Goal: Task Accomplishment & Management: Manage account settings

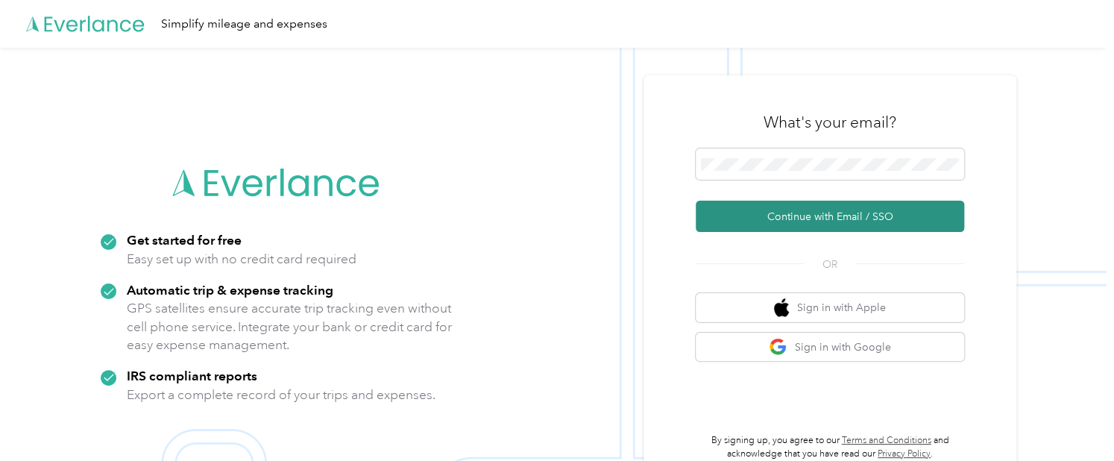
click at [786, 227] on button "Continue with Email / SSO" at bounding box center [830, 216] width 269 height 31
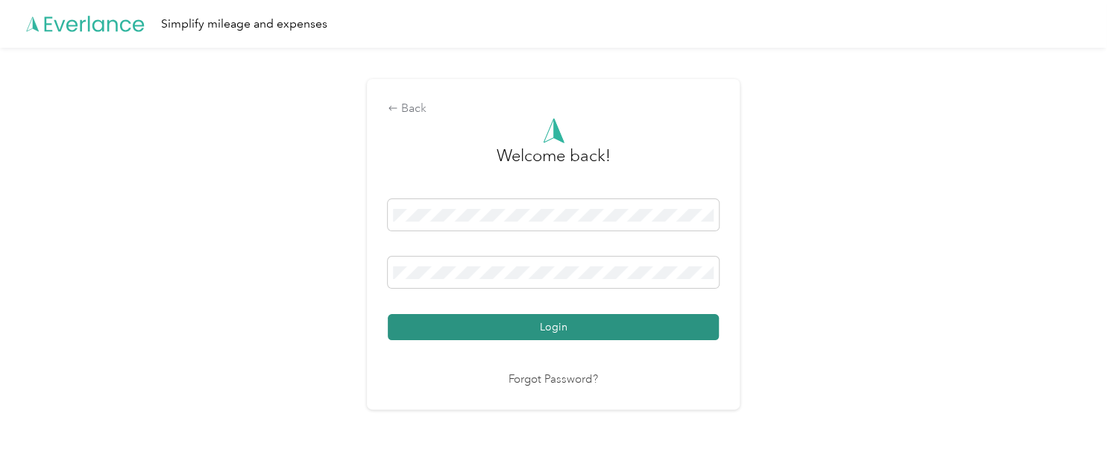
click at [522, 323] on button "Login" at bounding box center [553, 327] width 331 height 26
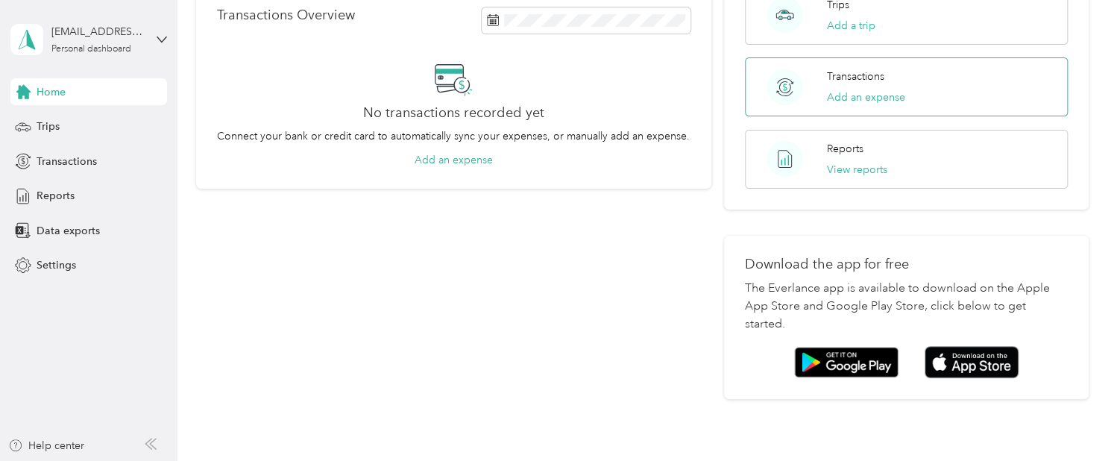
scroll to position [298, 0]
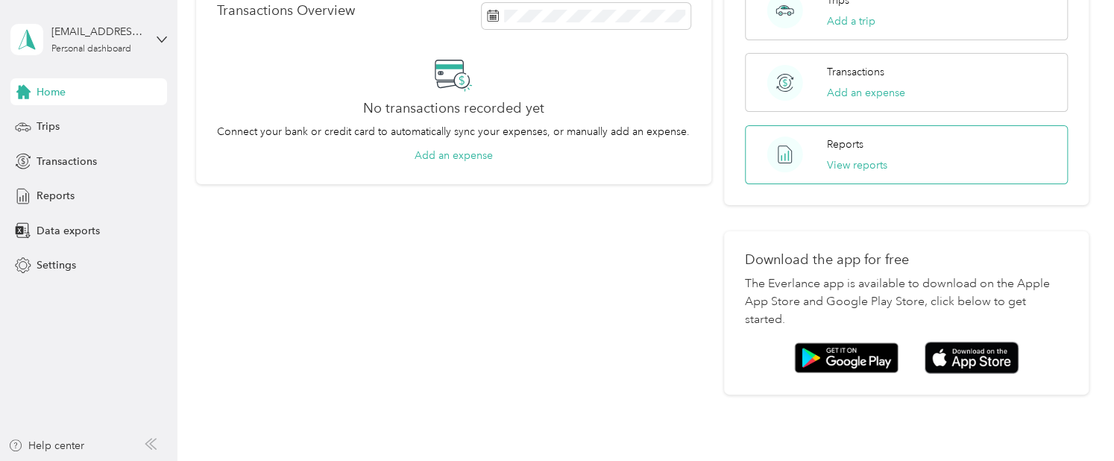
click at [856, 148] on p "Reports" at bounding box center [845, 145] width 37 height 16
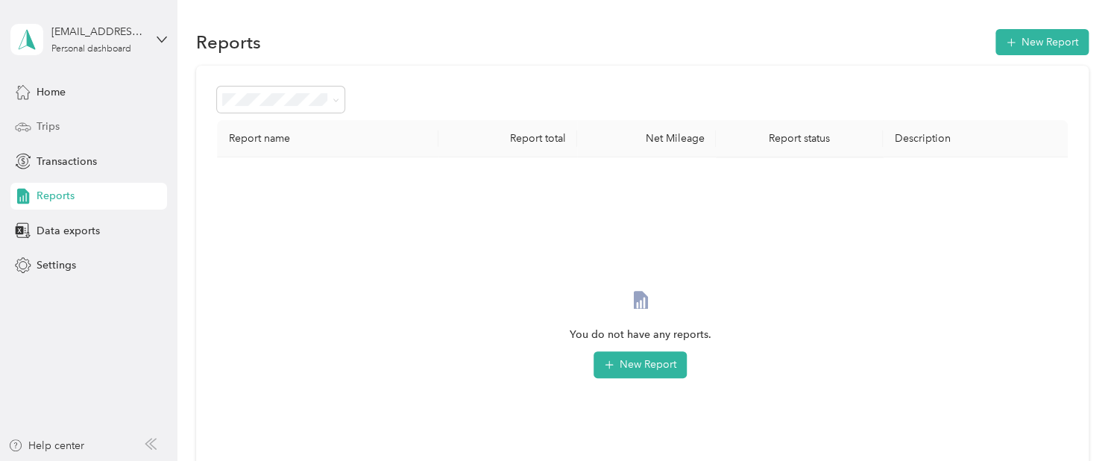
click at [63, 125] on div "Trips" at bounding box center [88, 126] width 157 height 27
